Goal: Information Seeking & Learning: Learn about a topic

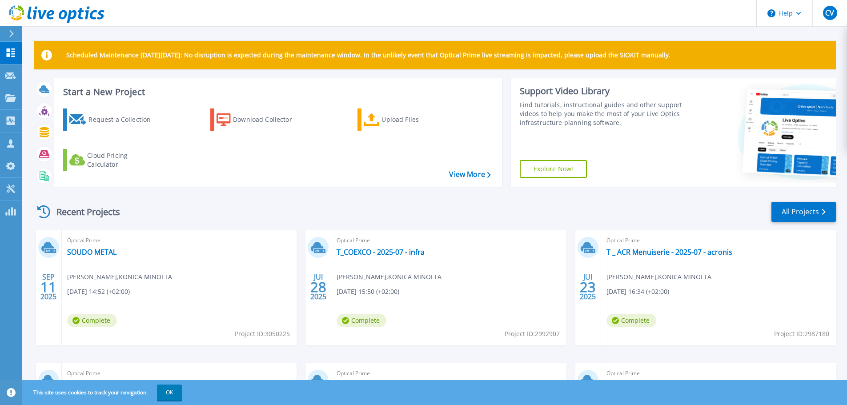
click at [328, 76] on div "Scheduled Maintenance [DATE][DATE]: No disruption is expected during the mainte…" at bounding box center [434, 272] width 801 height 462
click at [108, 249] on link "SOUDO METAL" at bounding box center [91, 252] width 49 height 9
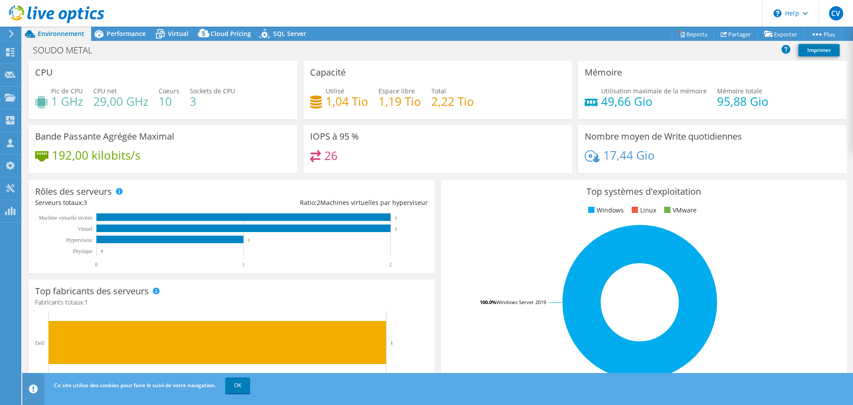
click at [344, 16] on header "CV Partenaire [PERSON_NAME] [PERSON_NAME][EMAIL_ADDRESS][PERSON_NAME][DOMAIN_NA…" at bounding box center [426, 13] width 853 height 27
drag, startPoint x: 124, startPoint y: 36, endPoint x: 131, endPoint y: 34, distance: 7.0
click at [124, 36] on span "Performance" at bounding box center [126, 33] width 39 height 8
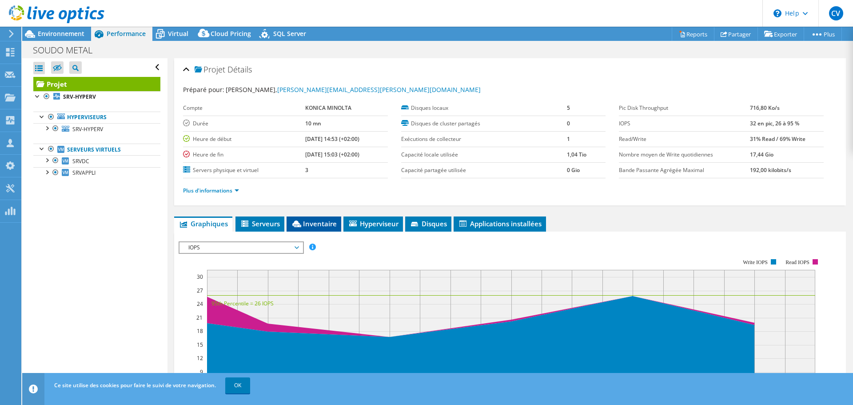
click at [319, 225] on span "Inventaire" at bounding box center [314, 223] width 46 height 9
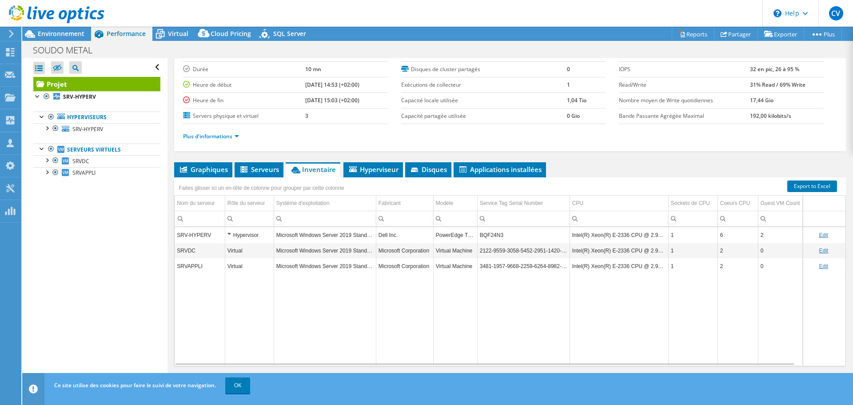
scroll to position [67, 0]
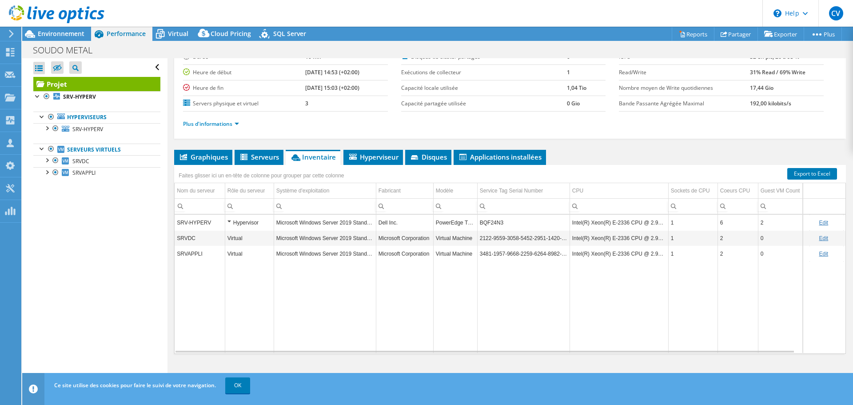
click at [616, 152] on ul "Graphiques Serveurs Inventaire Hyperviseur Disques Disques de cluster Applicati…" at bounding box center [510, 157] width 672 height 15
click at [229, 221] on div "Hypervisor" at bounding box center [250, 222] width 44 height 11
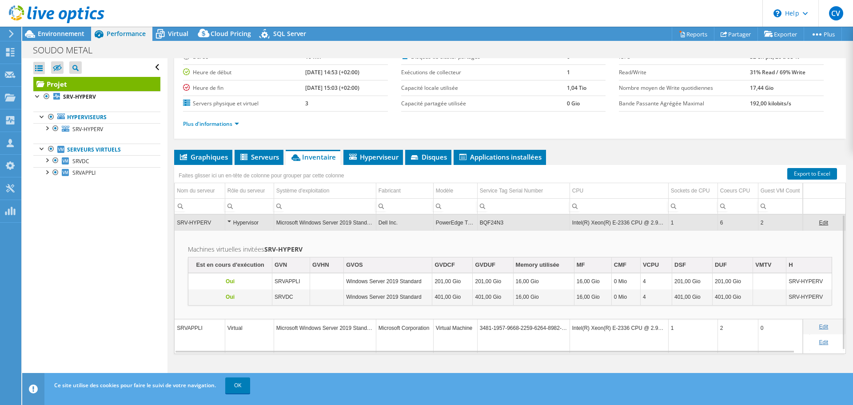
click at [683, 156] on ul "Graphiques Serveurs Inventaire Hyperviseur Disques Disques de cluster Applicati…" at bounding box center [510, 157] width 672 height 15
click at [616, 162] on ul "Graphiques Serveurs Inventaire Hyperviseur Disques Disques de cluster Applicati…" at bounding box center [510, 157] width 672 height 15
click at [603, 161] on ul "Graphiques Serveurs Inventaire Hyperviseur Disques Disques de cluster Applicati…" at bounding box center [510, 157] width 672 height 15
click at [603, 165] on div "Faites glisser ici un en-tête de colonne pour grouper par cette colonne" at bounding box center [510, 171] width 672 height 12
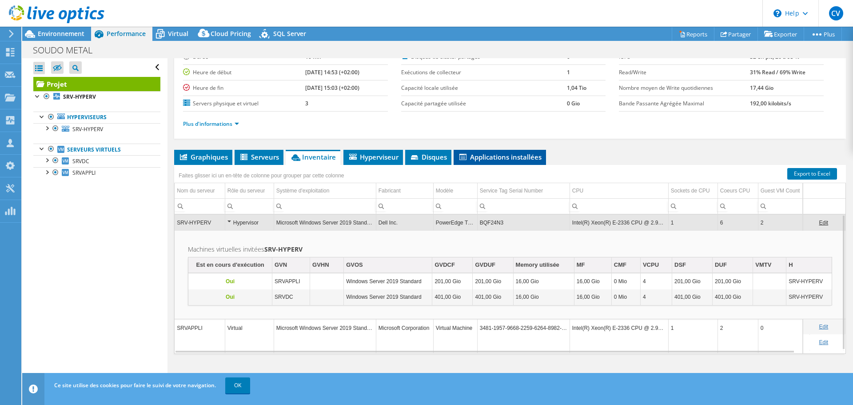
click at [469, 155] on span "Applications installées" at bounding box center [500, 156] width 84 height 9
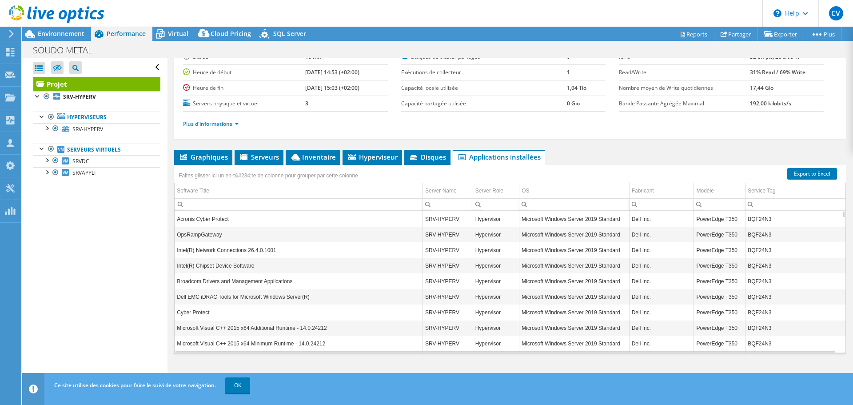
click at [552, 152] on ul "Graphiques Serveurs Inventaire Hyperviseur Disques Disques de cluster Applicati…" at bounding box center [510, 157] width 672 height 15
click at [571, 152] on ul "Graphiques Serveurs Inventaire Hyperviseur Disques Disques de cluster Applicati…" at bounding box center [510, 157] width 672 height 15
click at [235, 386] on link "OK" at bounding box center [237, 385] width 25 height 16
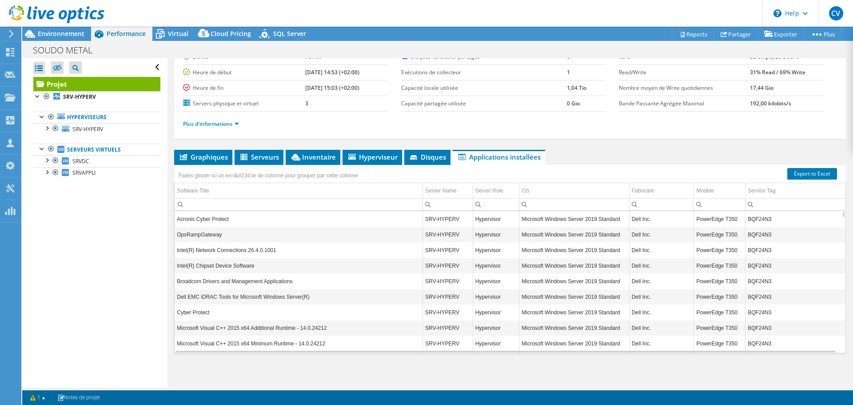
click at [608, 151] on ul "Graphiques Serveurs Inventaire Hyperviseur Disques Disques de cluster Applicati…" at bounding box center [510, 157] width 672 height 15
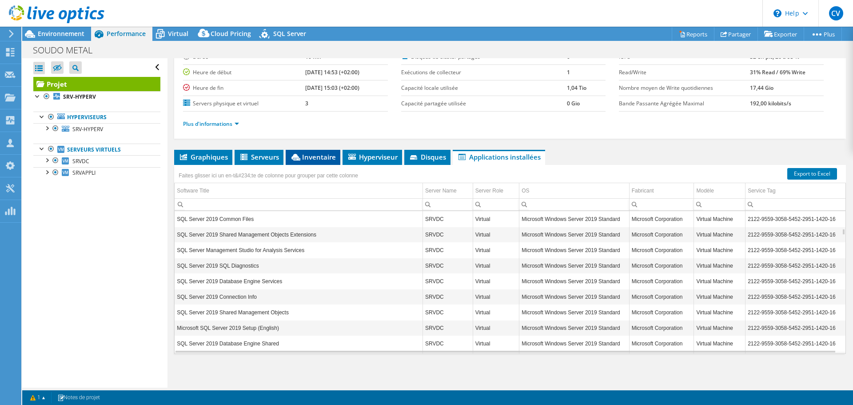
scroll to position [427, 0]
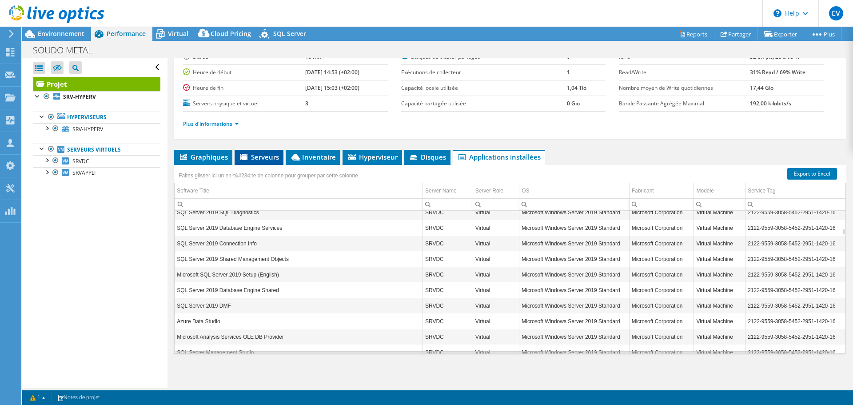
click at [260, 157] on span "Serveurs" at bounding box center [259, 156] width 40 height 9
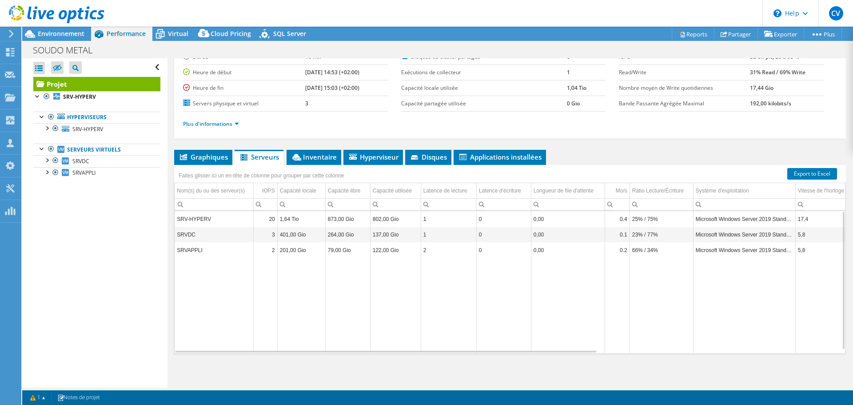
click at [344, 240] on td "264,00 Gio" at bounding box center [347, 235] width 45 height 16
click at [368, 156] on span "Hyperviseur" at bounding box center [373, 156] width 51 height 9
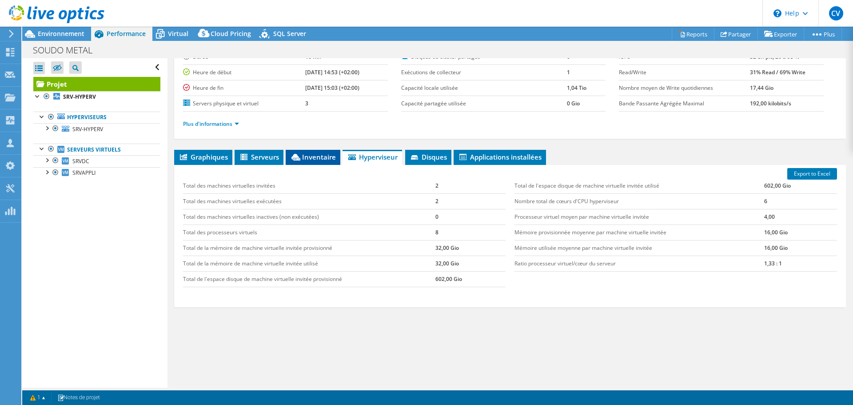
click at [306, 155] on span "Inventaire" at bounding box center [313, 156] width 46 height 9
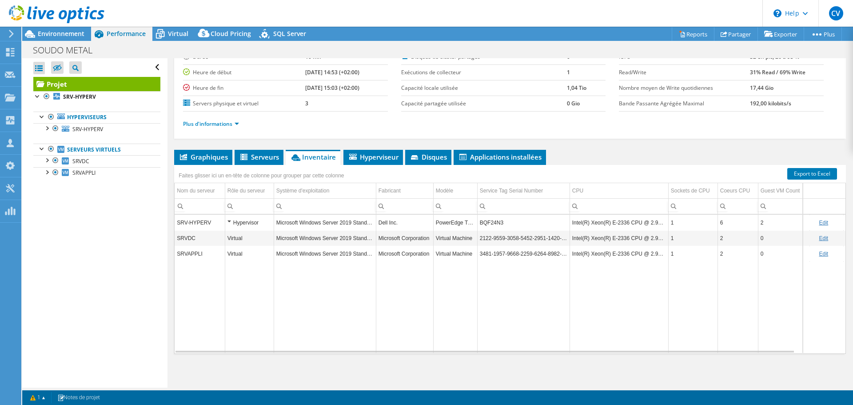
click at [229, 221] on div "Hypervisor" at bounding box center [250, 222] width 44 height 11
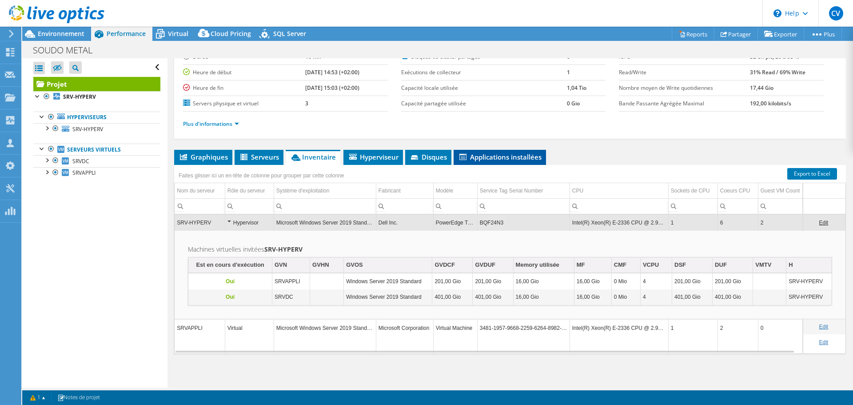
click at [474, 160] on span "Applications installées" at bounding box center [500, 156] width 84 height 9
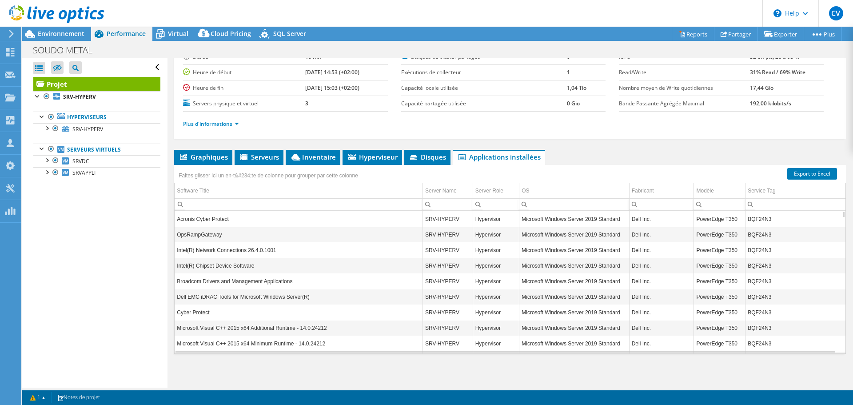
click at [285, 205] on input "Column Software Title, Filter cell" at bounding box center [299, 205] width 248 height 12
click at [446, 204] on input "Column Server Name, Filter cell" at bounding box center [448, 205] width 50 height 12
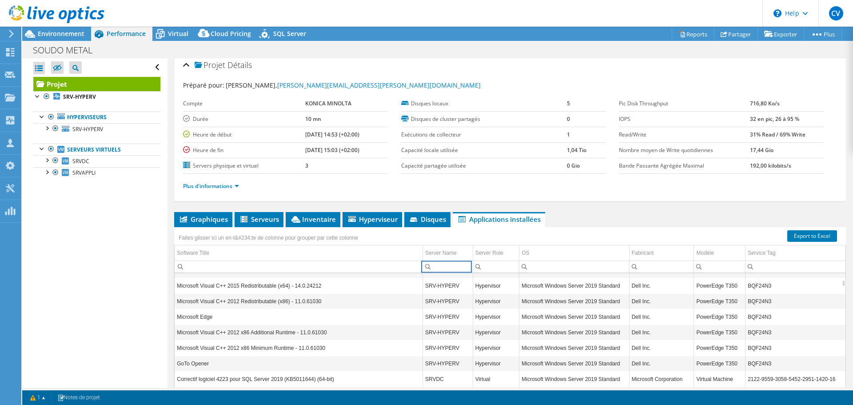
scroll to position [0, 0]
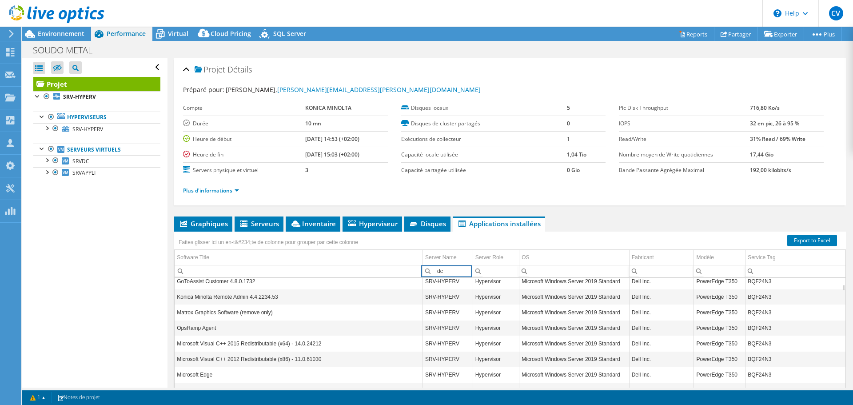
type input "dc"
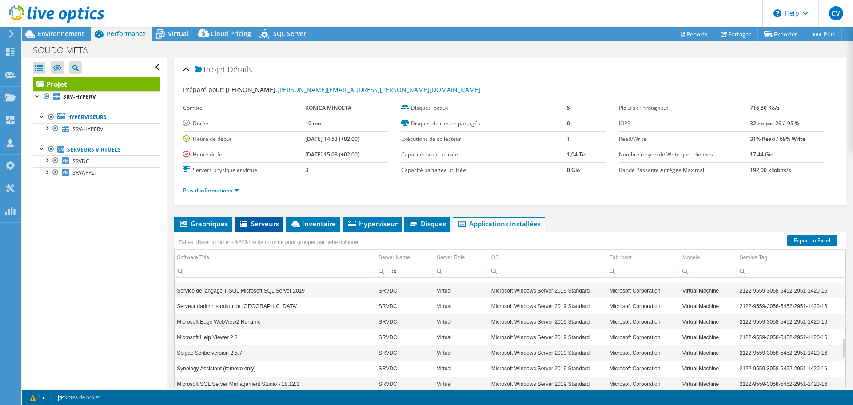
click at [264, 221] on span "Serveurs" at bounding box center [259, 223] width 40 height 9
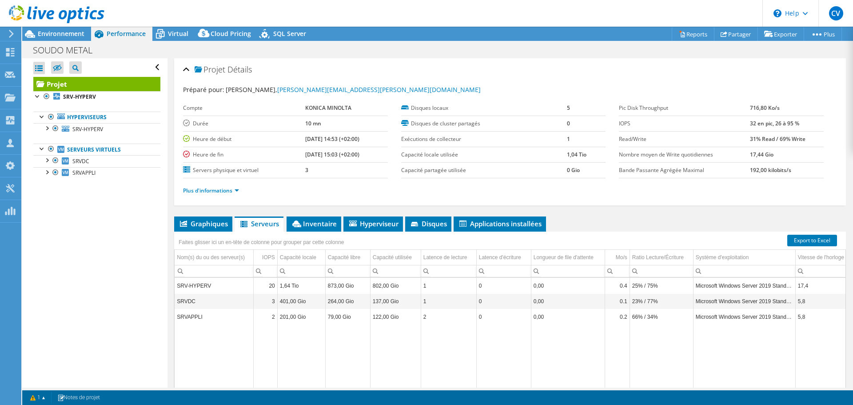
click at [580, 282] on td "0,00" at bounding box center [568, 286] width 74 height 16
click at [321, 224] on span "Inventaire" at bounding box center [314, 223] width 46 height 9
